Goal: Register for event/course

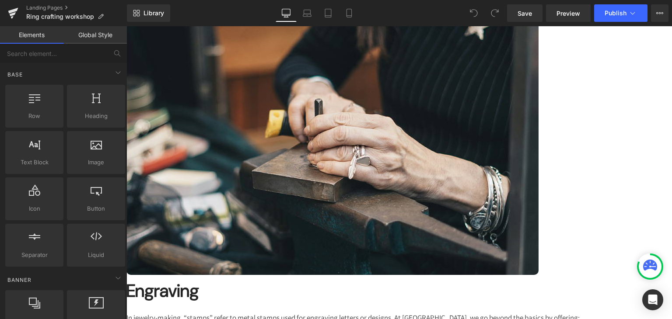
scroll to position [2391, 0]
click at [126, 26] on span at bounding box center [126, 26] width 0 height 0
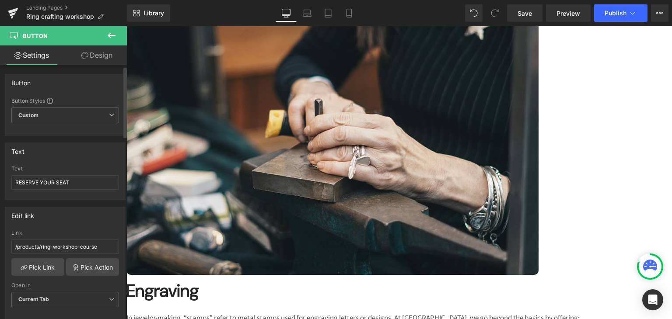
scroll to position [36, 0]
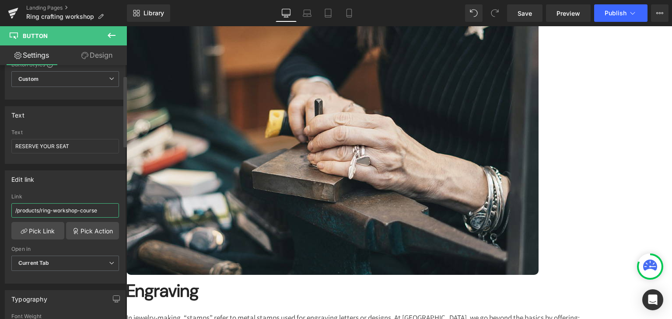
click at [62, 205] on input "/products/ring-workshop-course" at bounding box center [65, 210] width 108 height 14
click at [571, 4] on div "Library Desktop Desktop Laptop Tablet Mobile Save Preview Publish Scheduled Vie…" at bounding box center [399, 13] width 545 height 26
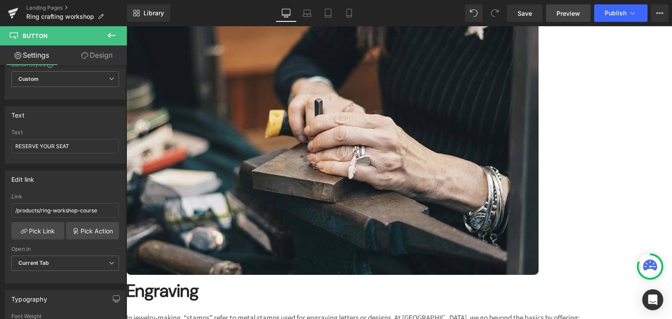
click at [571, 10] on span "Preview" at bounding box center [569, 13] width 24 height 9
